Goal: Task Accomplishment & Management: Manage account settings

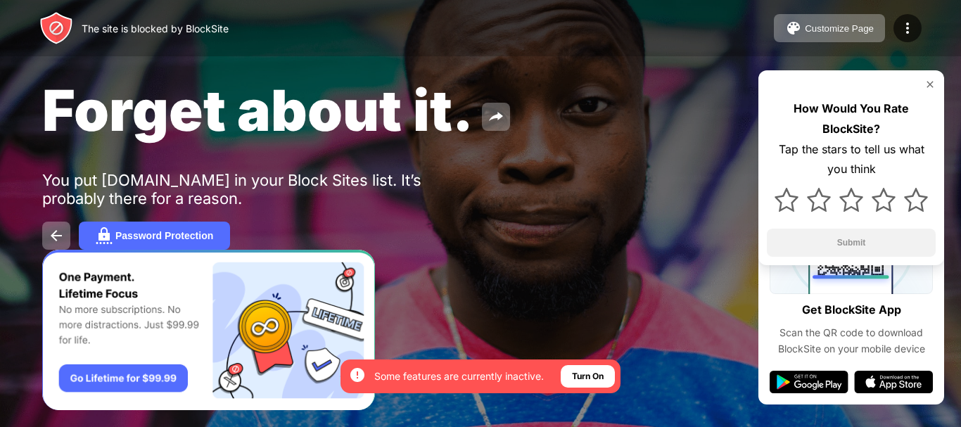
drag, startPoint x: 937, startPoint y: 88, endPoint x: 944, endPoint y: 87, distance: 7.9
click at [944, 87] on div "Forget about it. You put [DOMAIN_NAME] in your Block Sites list. It’s probably …" at bounding box center [480, 163] width 961 height 326
click at [961, 85] on div "Forget about it. You put [DOMAIN_NAME] in your Block Sites list. It’s probably …" at bounding box center [480, 163] width 961 height 326
click at [930, 80] on img at bounding box center [930, 84] width 11 height 11
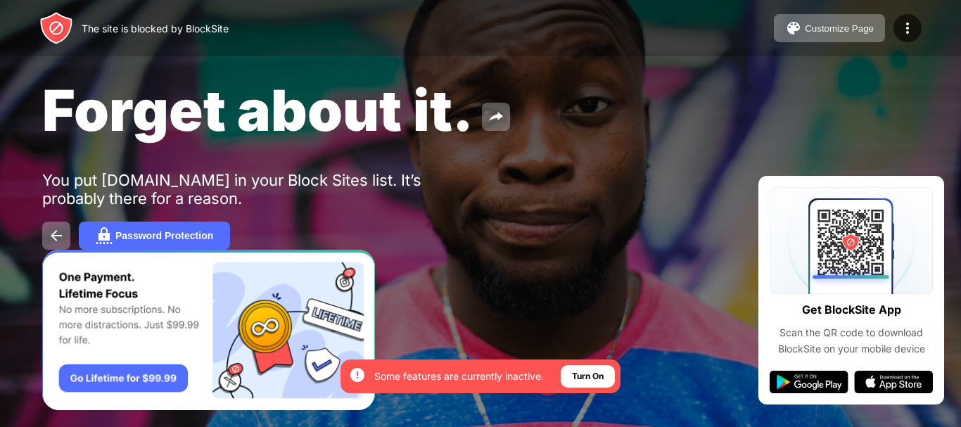
click at [930, 84] on div "Forget about it. You put [DOMAIN_NAME] in your Block Sites list. It’s probably …" at bounding box center [480, 163] width 961 height 326
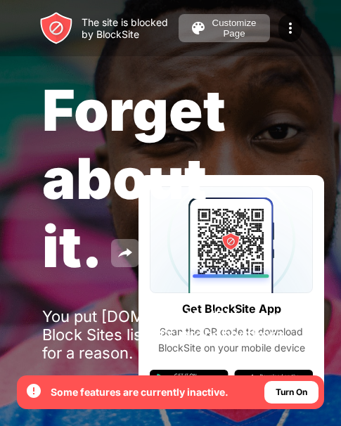
drag, startPoint x: 180, startPoint y: 30, endPoint x: 180, endPoint y: 63, distance: 33.1
click at [180, 59] on div "The site is blocked by BlockSite Customize Page Edit Block List Redirect Custom…" at bounding box center [170, 240] width 341 height 481
click at [177, 76] on span "Forget about it." at bounding box center [134, 178] width 184 height 205
drag, startPoint x: 80, startPoint y: 25, endPoint x: 76, endPoint y: 70, distance: 45.2
click at [73, 64] on div "The site is blocked by BlockSite Customize Page Edit Block List Redirect Custom…" at bounding box center [170, 240] width 341 height 481
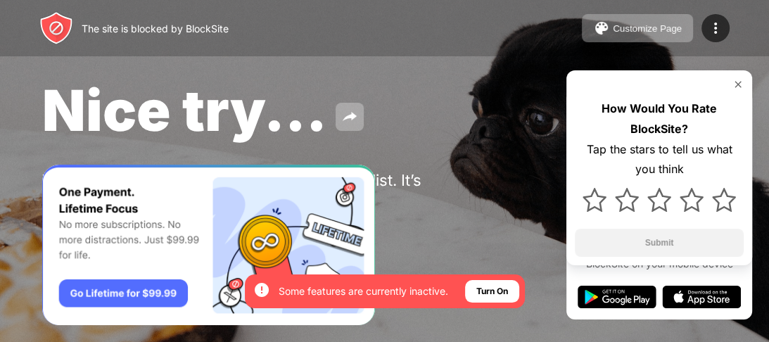
drag, startPoint x: 224, startPoint y: 129, endPoint x: 372, endPoint y: 160, distance: 150.9
click at [372, 160] on div "Nice try... You put youtube.com in your Block Sites list. It’s probably there f…" at bounding box center [384, 163] width 769 height 326
drag, startPoint x: 526, startPoint y: 107, endPoint x: 524, endPoint y: 15, distance: 91.5
click at [524, 15] on div "The site is blocked by BlockSite Customize Page Edit Block List Redirect Custom…" at bounding box center [384, 171] width 769 height 342
